Goal: Task Accomplishment & Management: Use online tool/utility

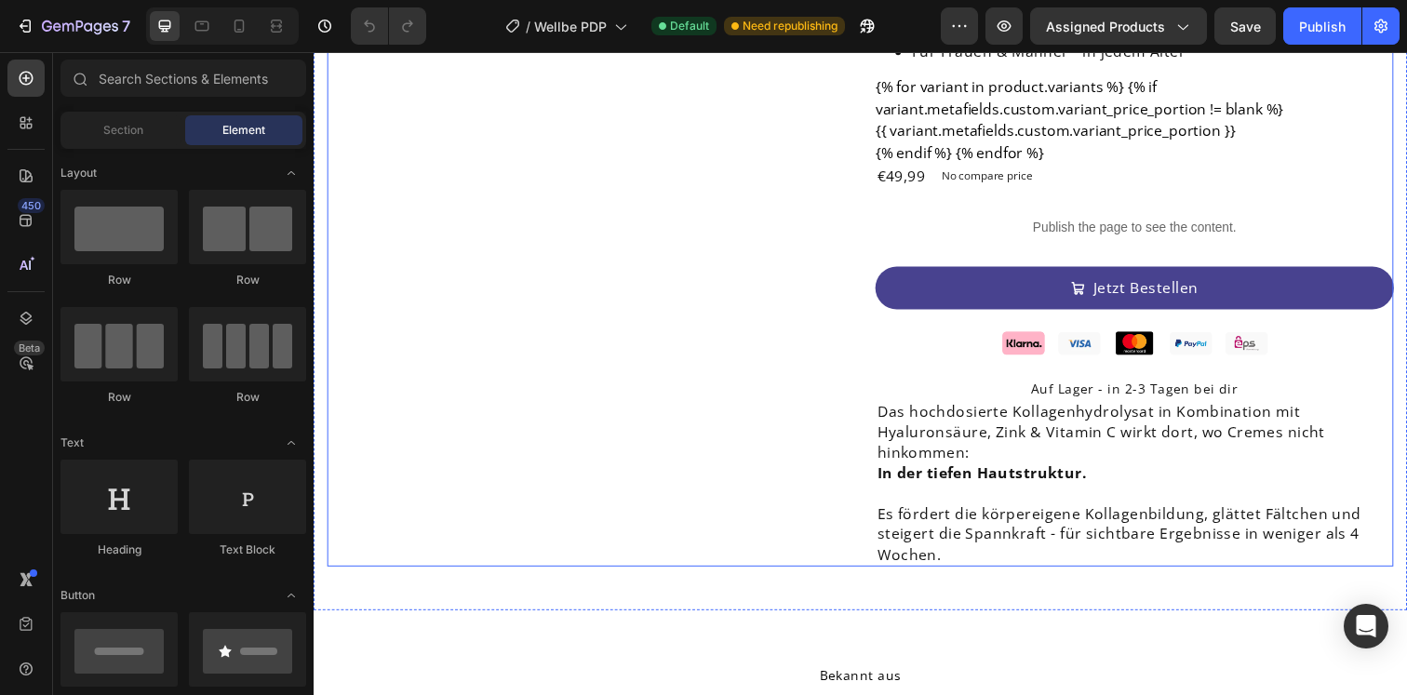
scroll to position [331, 0]
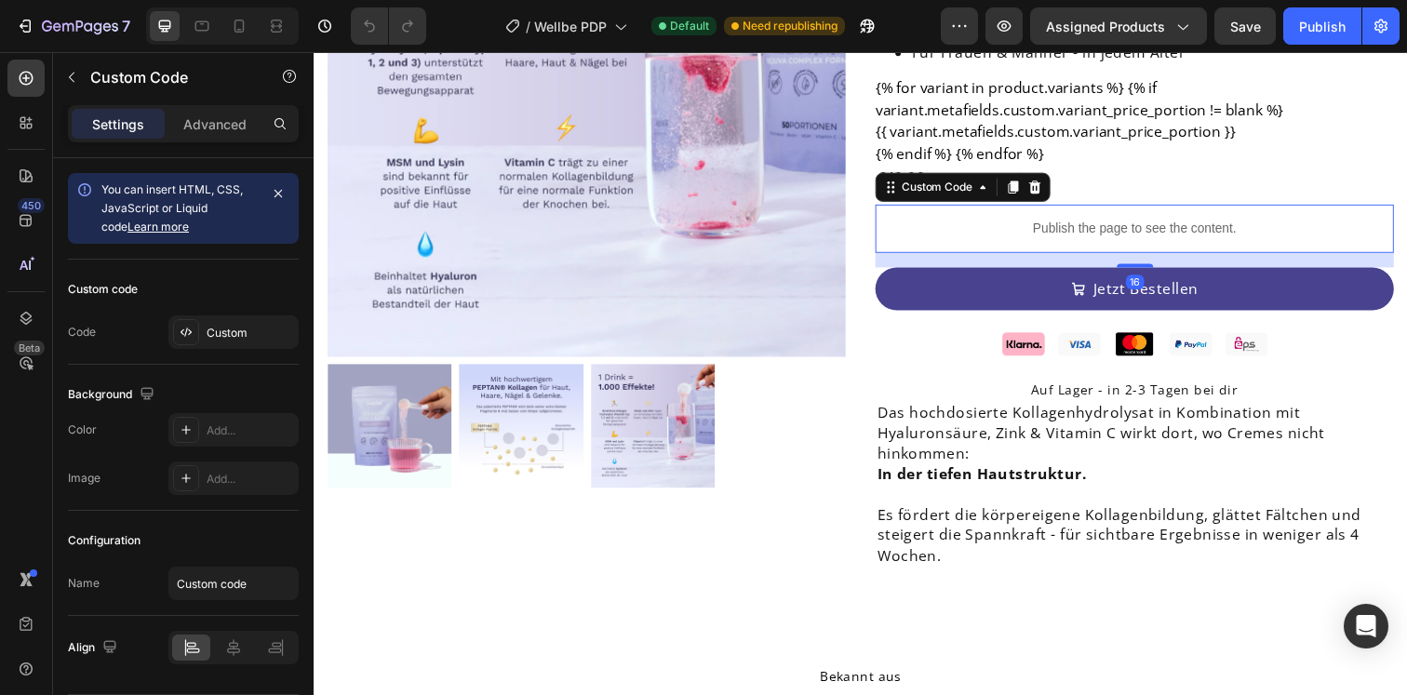
click at [1085, 237] on p "Publish the page to see the content." at bounding box center [1152, 232] width 530 height 20
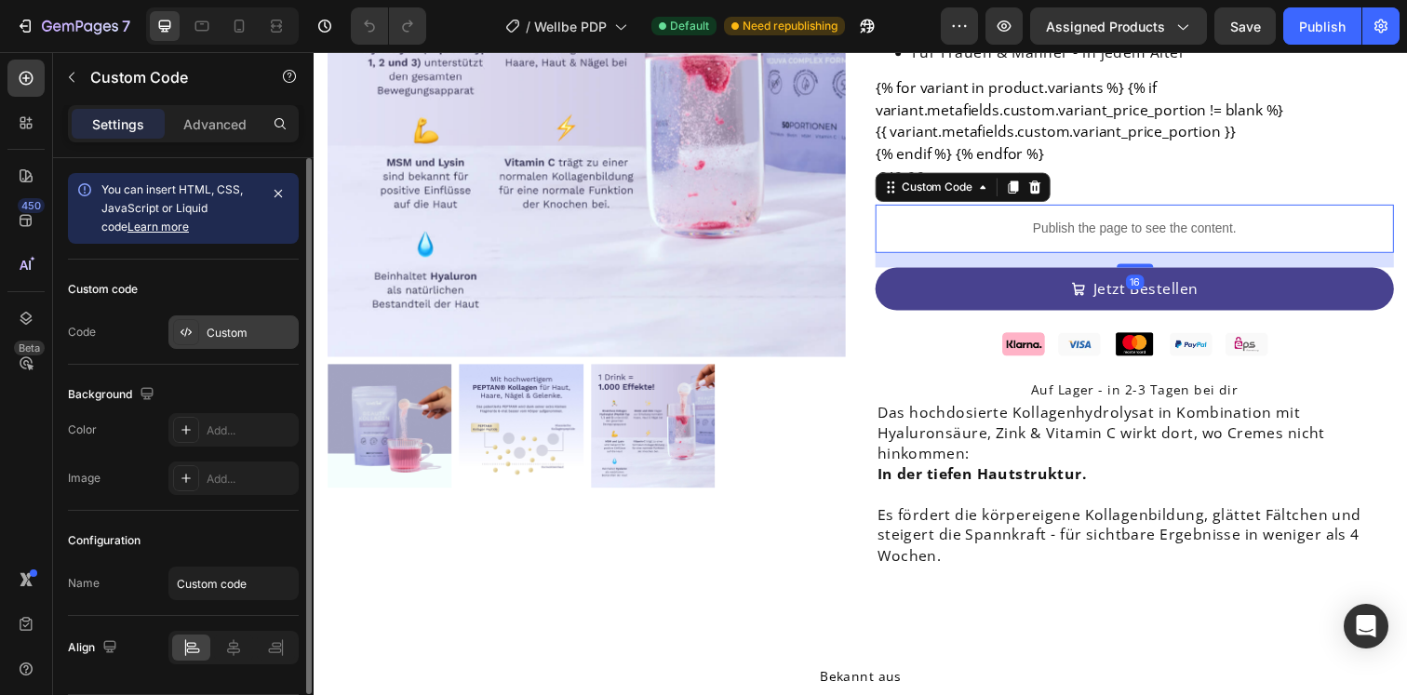
click at [200, 323] on div "Custom" at bounding box center [233, 333] width 130 height 34
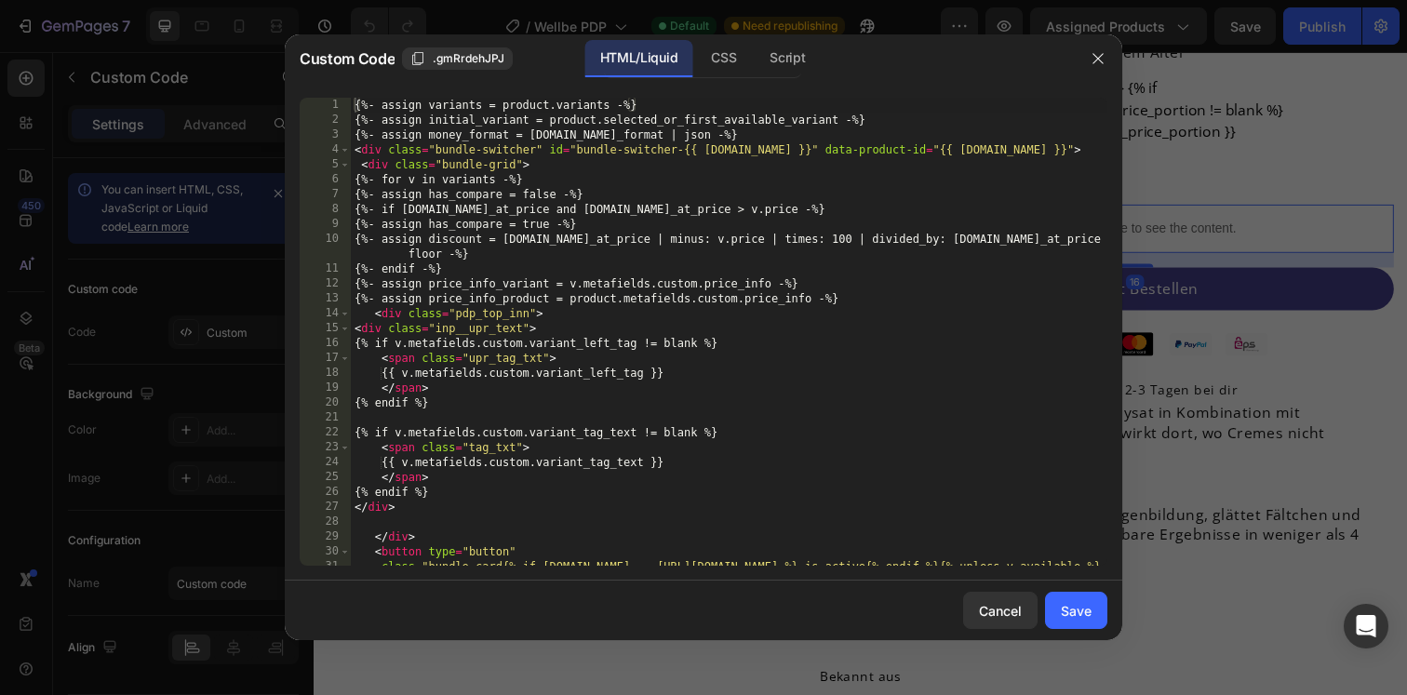
click at [450, 323] on div "{%- assign variants = product.variants -%} {%- assign initial_variant = product…" at bounding box center [729, 354] width 757 height 513
type textarea "})(); </script>"
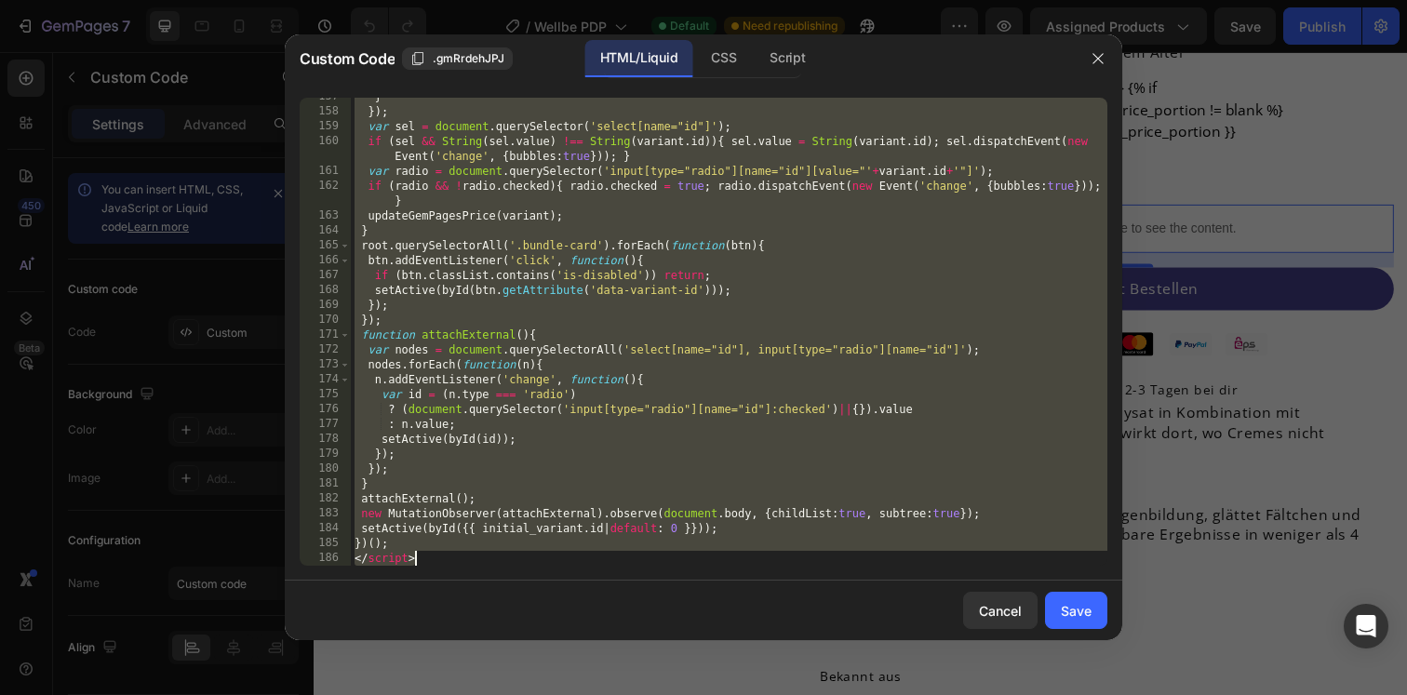
scroll to position [2436, 0]
